Goal: Check status

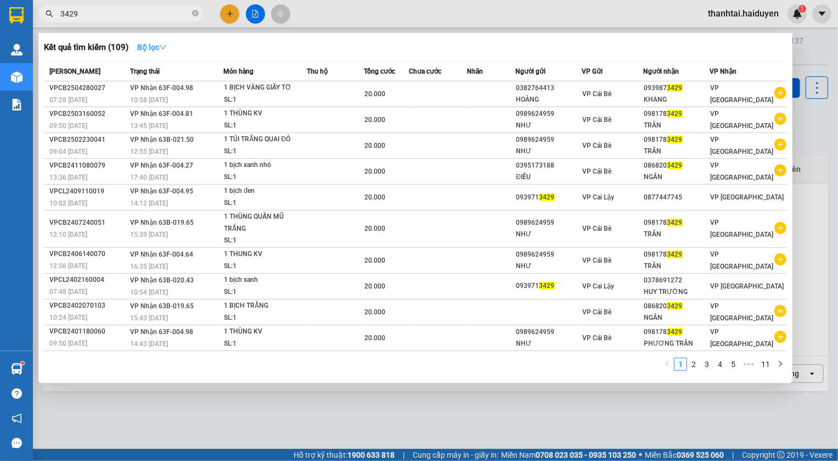
type input "3429"
click at [171, 48] on button "Bộ lọc" at bounding box center [151, 47] width 47 height 18
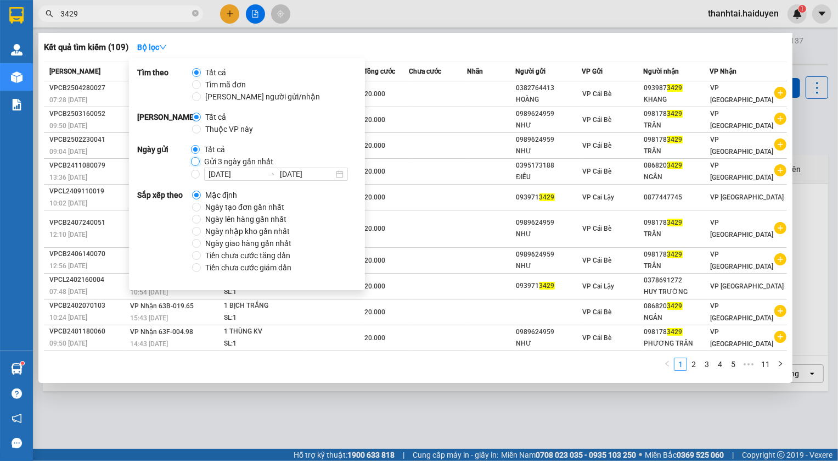
click at [192, 164] on input "Gửi 3 ngày gần nhất" at bounding box center [195, 161] width 9 height 9
radio input "true"
radio input "false"
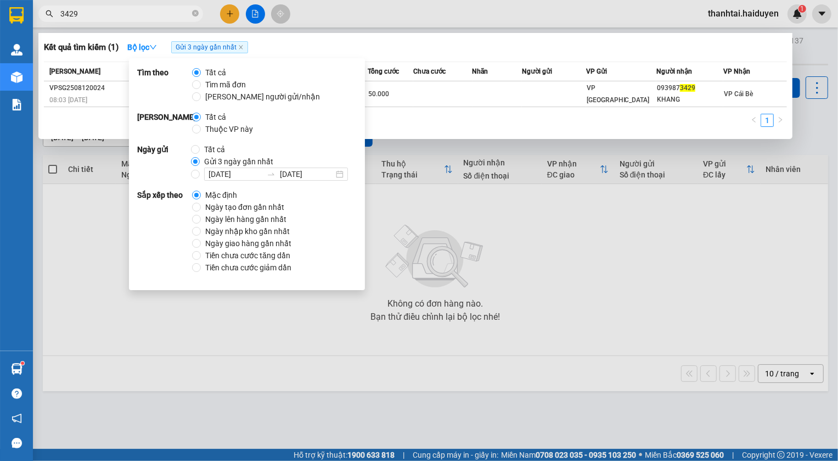
click at [484, 137] on div "Kết quả tìm kiếm ( 1 ) Bộ lọc Gửi 3 ngày gần nhất Mã ĐH Trạng thái Món hàng Thu…" at bounding box center [415, 86] width 754 height 106
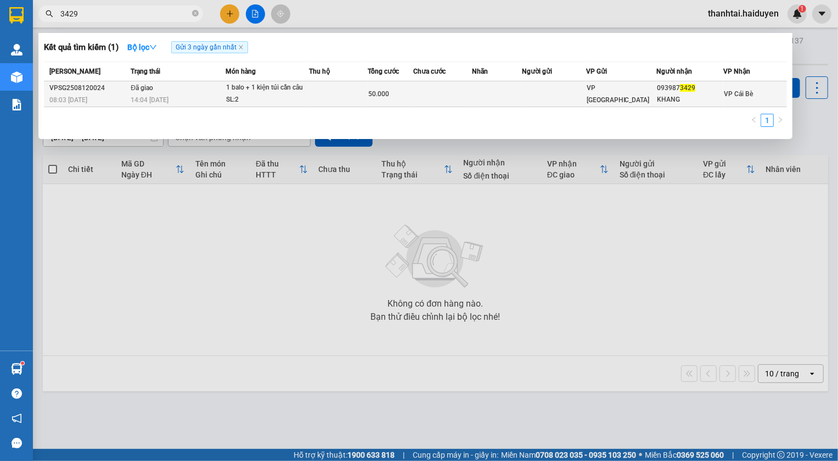
click at [352, 89] on td at bounding box center [338, 94] width 58 height 26
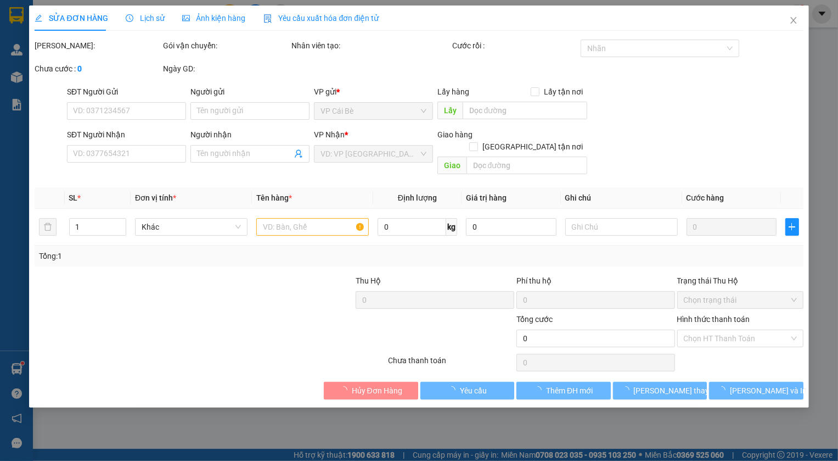
click at [156, 14] on span "Lịch sử" at bounding box center [145, 18] width 39 height 9
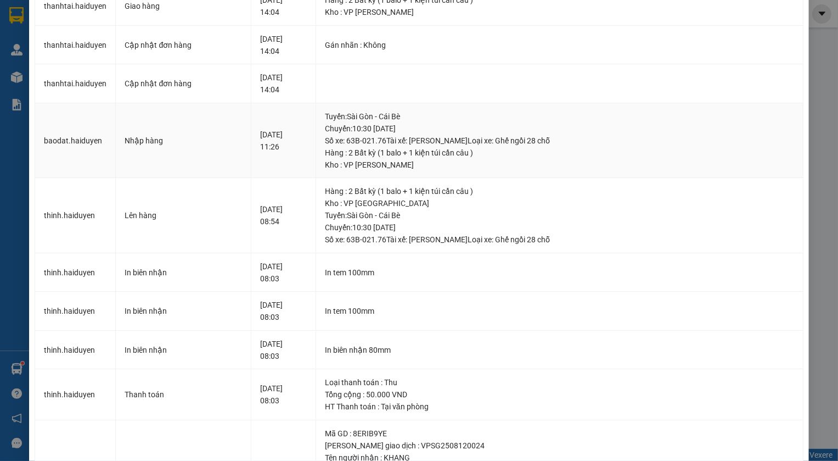
scroll to position [21, 0]
